Goal: Obtain resource: Obtain resource

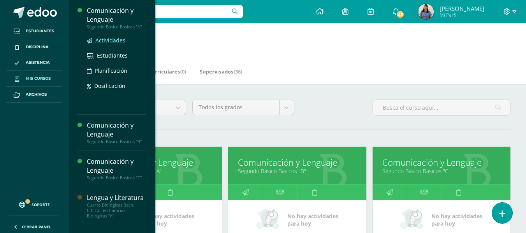
click at [113, 41] on span "Actividades" at bounding box center [110, 40] width 30 height 7
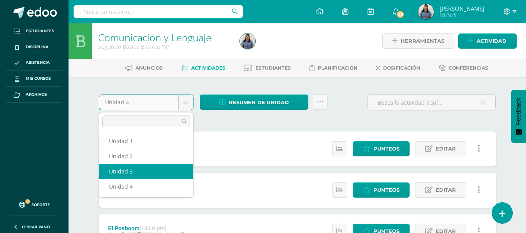
select select "Unidad 3"
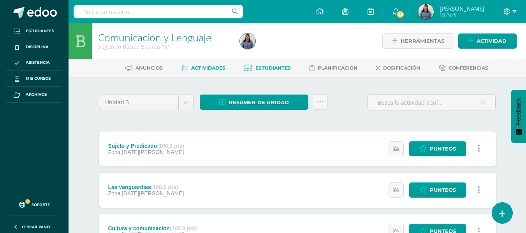
click at [283, 65] on span "Estudiantes" at bounding box center [273, 68] width 35 height 6
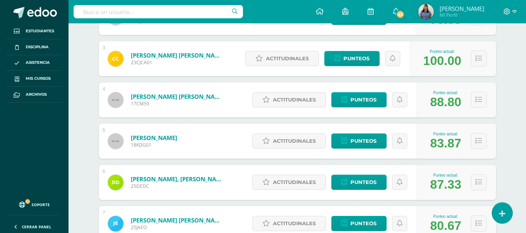
scroll to position [343, 0]
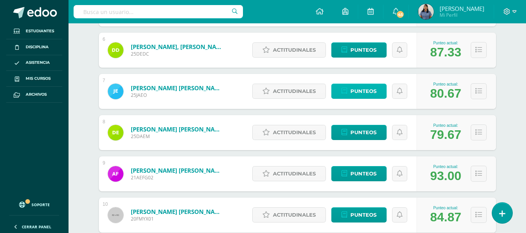
click at [362, 86] on span "Punteos" at bounding box center [364, 91] width 26 height 14
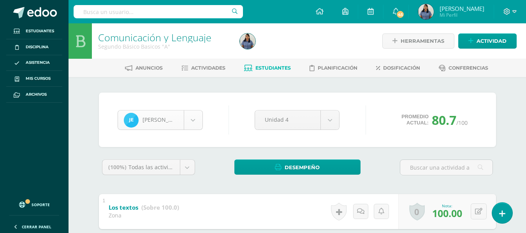
scroll to position [107, 0]
click at [217, 71] on span "Actividades" at bounding box center [208, 68] width 34 height 6
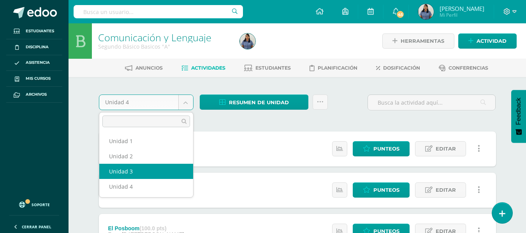
select select "Unidad 3"
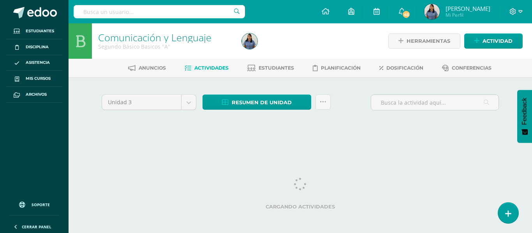
click at [272, 70] on span "Estudiantes" at bounding box center [276, 68] width 35 height 6
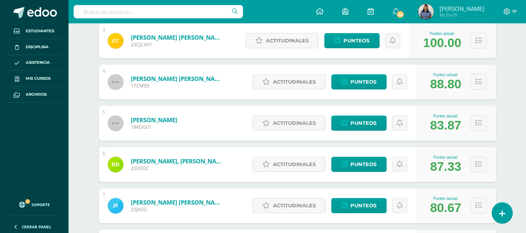
scroll to position [270, 0]
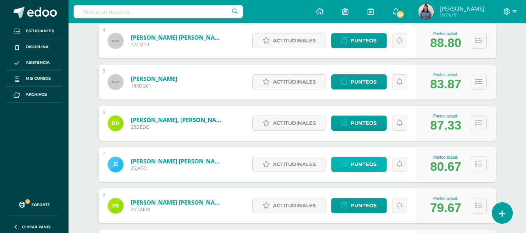
click at [364, 167] on span "Punteos" at bounding box center [364, 164] width 26 height 14
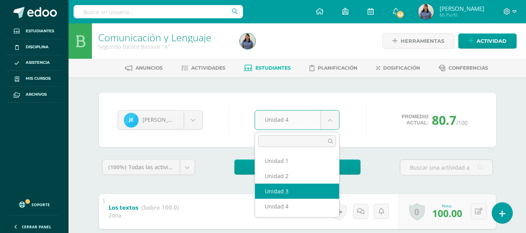
select select "Unidad 3"
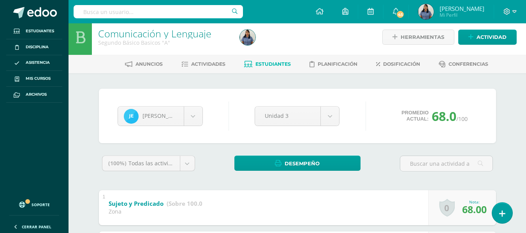
scroll to position [2, 0]
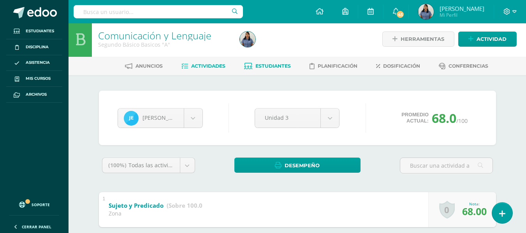
click at [205, 62] on link "Actividades" at bounding box center [204, 66] width 44 height 12
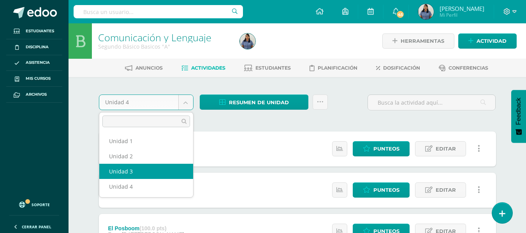
select select "Unidad 3"
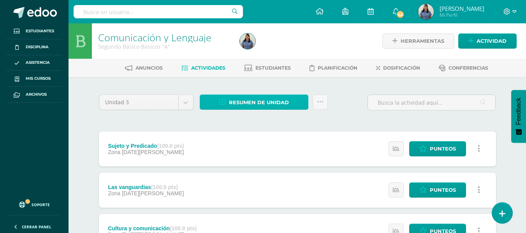
click at [268, 103] on span "Resumen de unidad" at bounding box center [259, 102] width 60 height 14
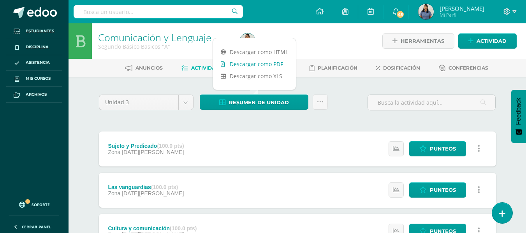
click at [279, 65] on link "Descargar como PDF" at bounding box center [254, 64] width 83 height 12
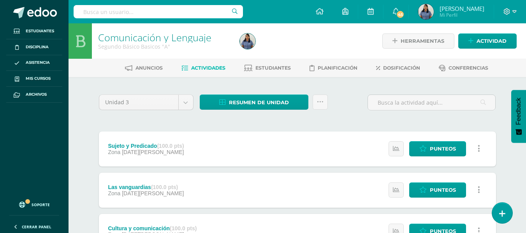
click at [323, 40] on div at bounding box center [309, 40] width 145 height 35
click at [448, 149] on span "Punteos" at bounding box center [443, 149] width 26 height 14
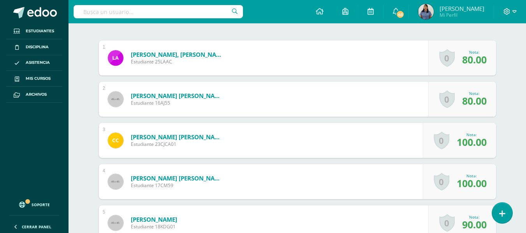
scroll to position [235, 0]
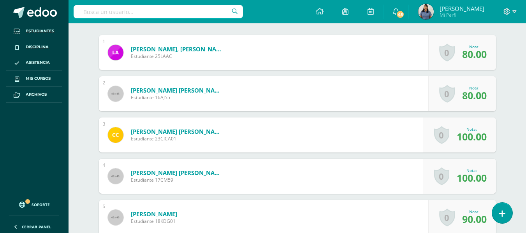
drag, startPoint x: 530, startPoint y: 95, endPoint x: 532, endPoint y: 252, distance: 156.6
click at [526, 233] on html "Estudiantes Disciplina Asistencia Mis cursos Archivos Soporte Ayuda Reportar un…" at bounding box center [263, 147] width 526 height 764
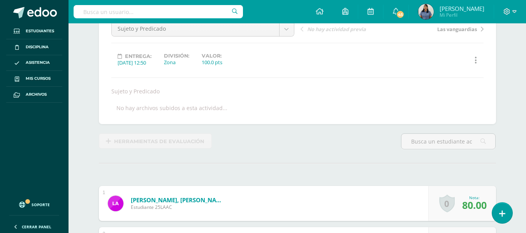
scroll to position [0, 0]
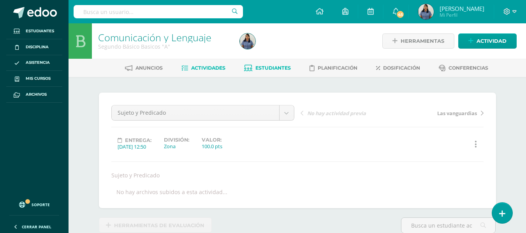
click at [276, 69] on span "Estudiantes" at bounding box center [273, 68] width 35 height 6
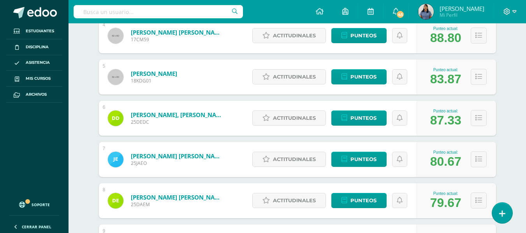
scroll to position [277, 0]
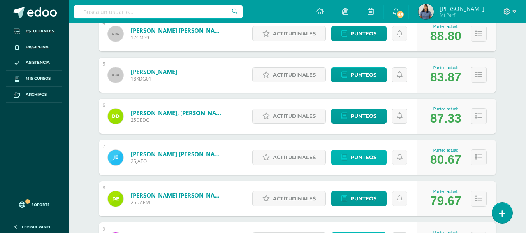
click at [365, 159] on span "Punteos" at bounding box center [364, 157] width 26 height 14
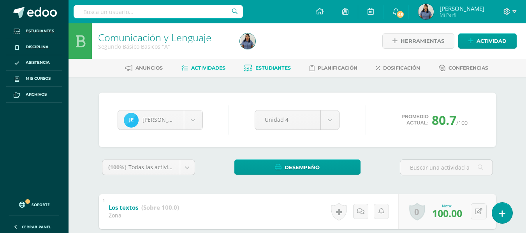
click at [217, 69] on span "Actividades" at bounding box center [208, 68] width 34 height 6
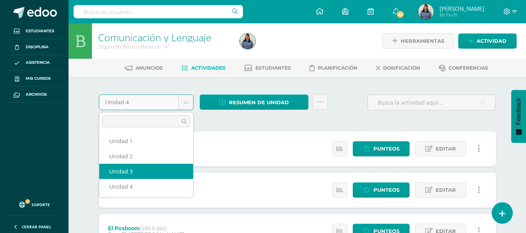
select select "Unidad 3"
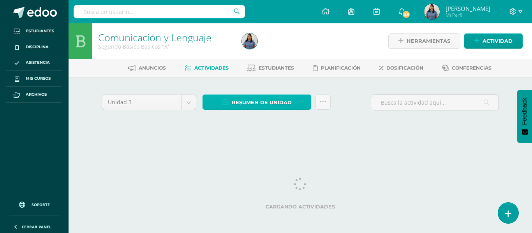
click at [266, 108] on span "Resumen de unidad" at bounding box center [262, 102] width 60 height 14
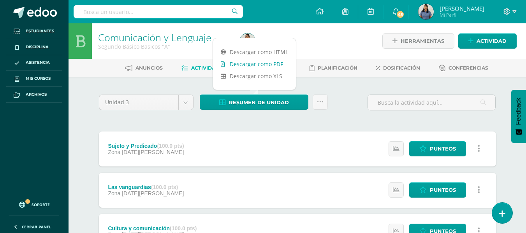
click at [268, 64] on link "Descargar como PDF" at bounding box center [254, 64] width 83 height 12
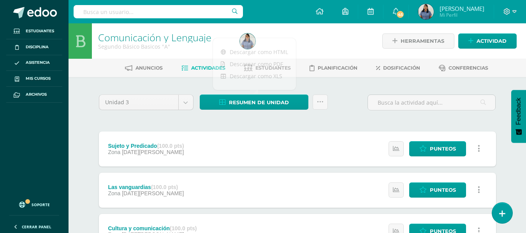
click at [331, 45] on div at bounding box center [309, 40] width 145 height 35
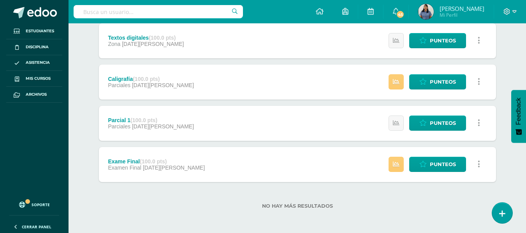
scroll to position [316, 0]
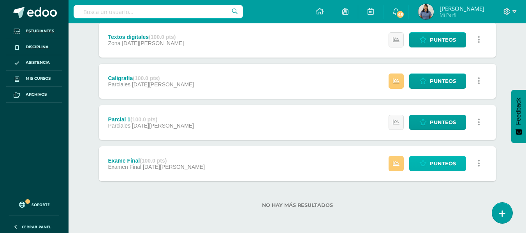
click at [441, 167] on span "Punteos" at bounding box center [443, 164] width 26 height 14
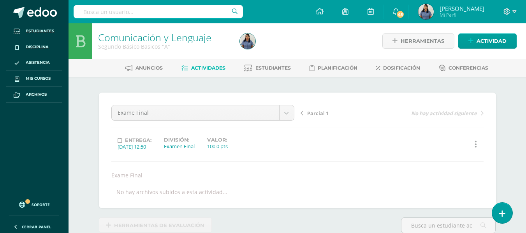
click at [212, 69] on span "Actividades" at bounding box center [208, 68] width 34 height 6
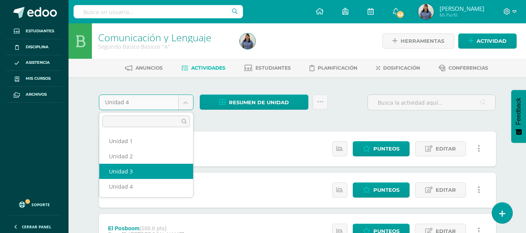
select select "Unidad 3"
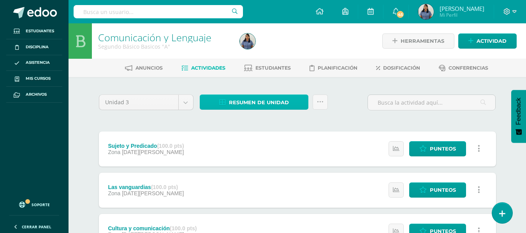
click at [258, 102] on span "Resumen de unidad" at bounding box center [259, 102] width 60 height 14
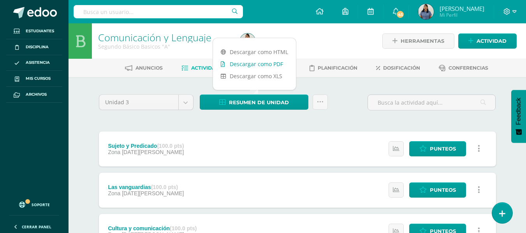
click at [284, 64] on link "Descargar como PDF" at bounding box center [254, 64] width 83 height 12
click at [332, 43] on div at bounding box center [309, 40] width 145 height 35
